Goal: Task Accomplishment & Management: Manage account settings

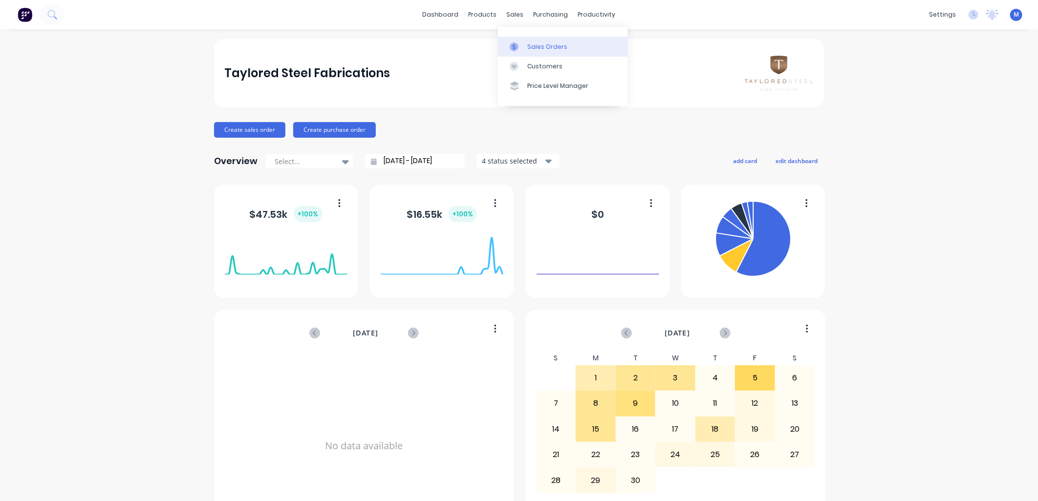
click at [514, 42] on link "Sales Orders" at bounding box center [563, 47] width 130 height 20
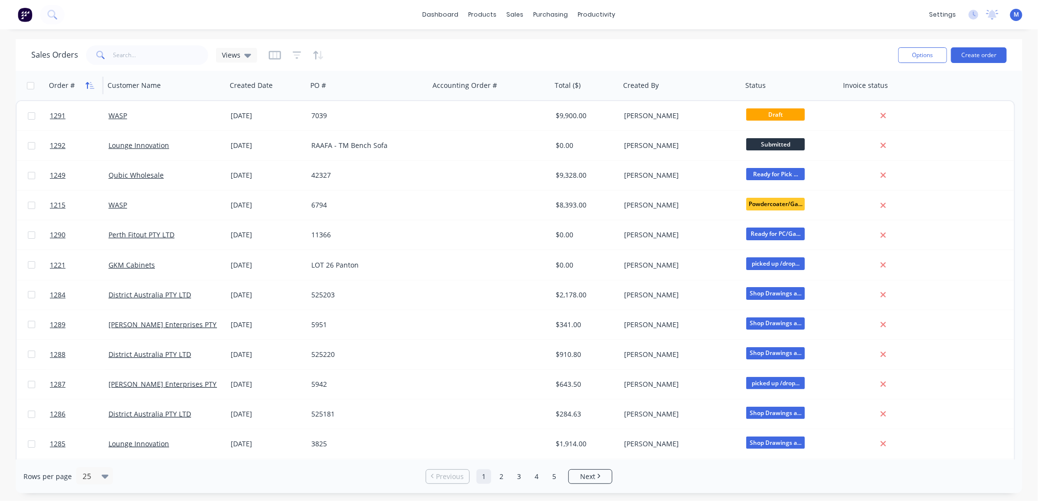
click at [90, 85] on icon "button" at bounding box center [92, 85] width 4 height 7
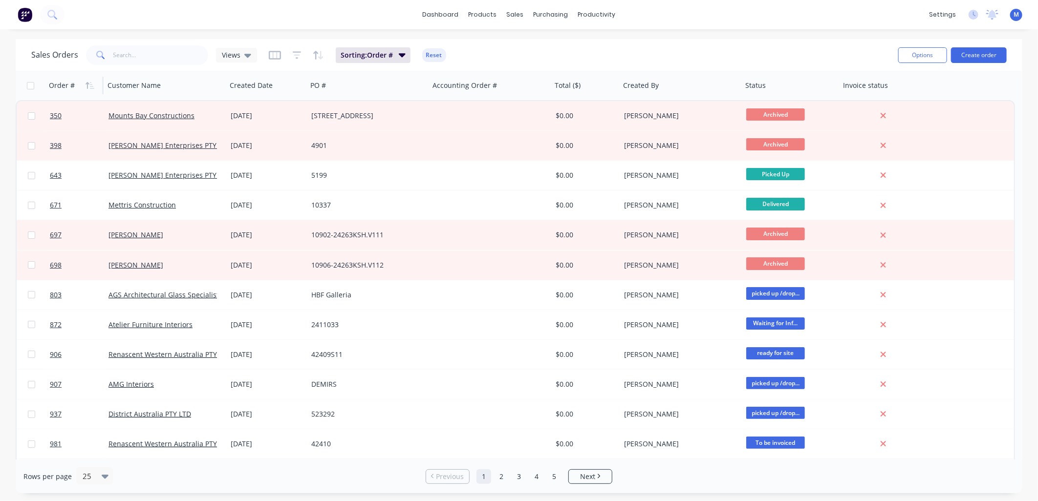
click at [90, 85] on icon "button" at bounding box center [92, 85] width 4 height 7
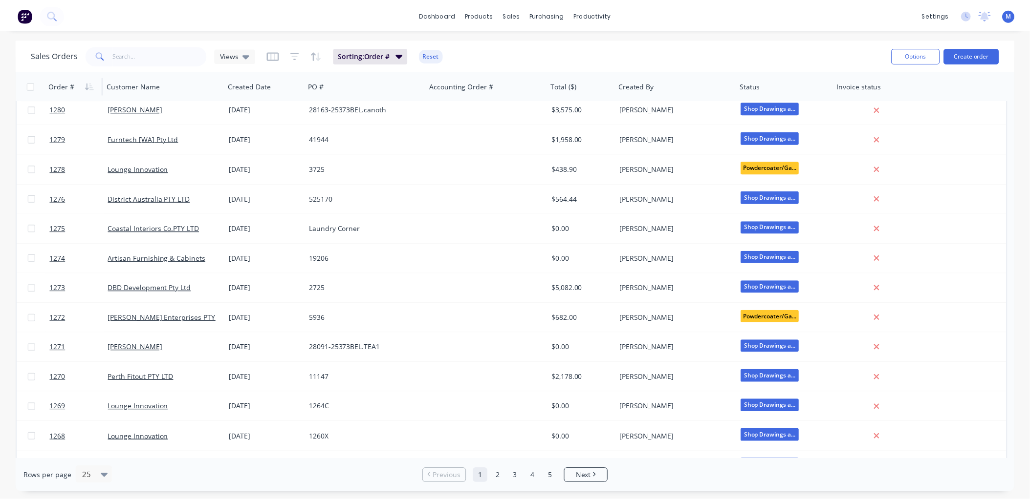
scroll to position [387, 0]
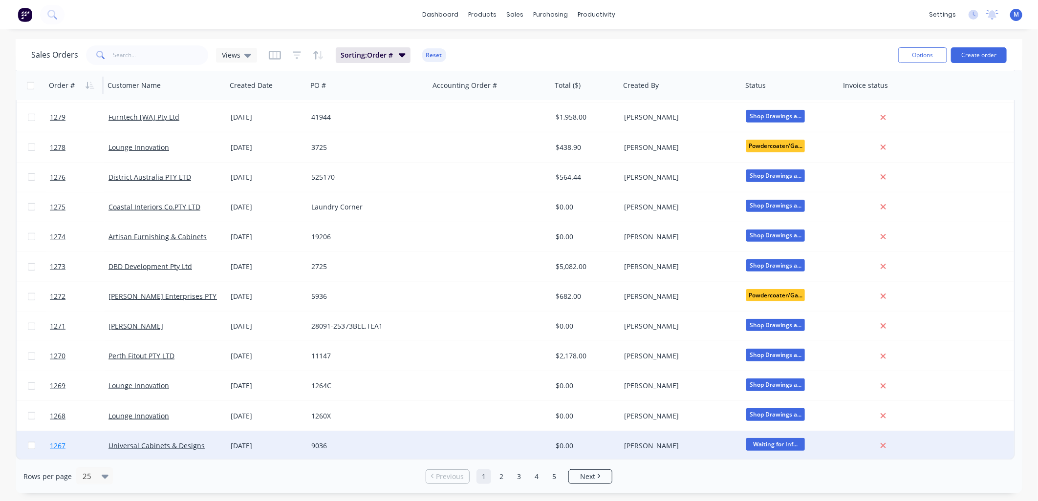
click at [61, 443] on span "1267" at bounding box center [58, 446] width 16 height 10
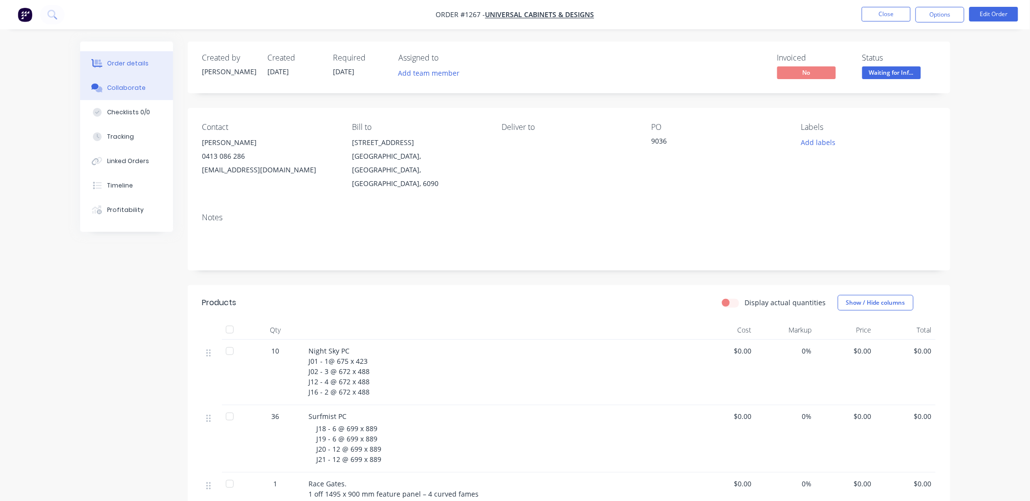
click at [143, 88] on button "Collaborate" at bounding box center [126, 88] width 93 height 24
